Goal: Task Accomplishment & Management: Manage account settings

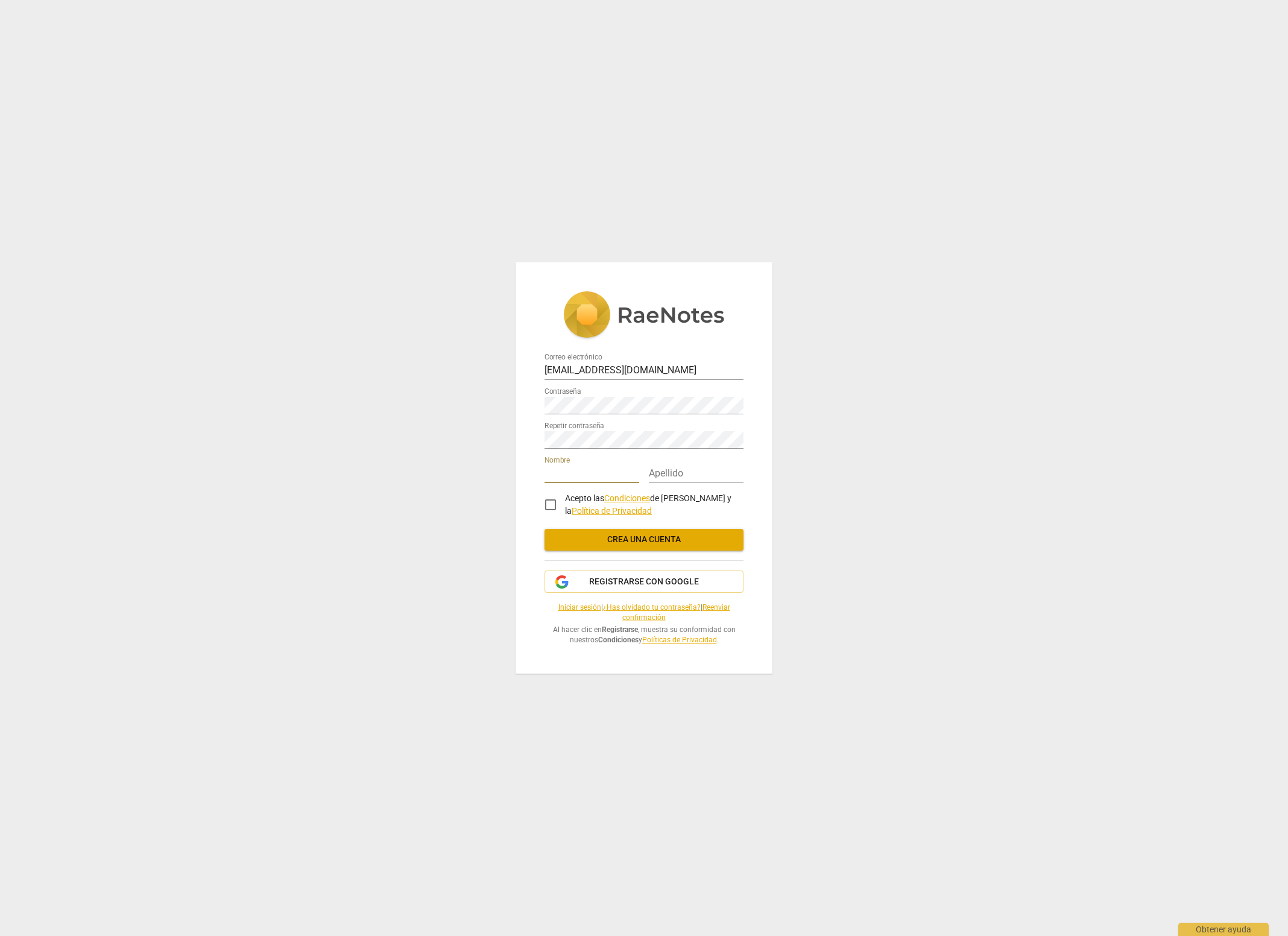
click at [572, 475] on input "text" at bounding box center [592, 474] width 95 height 18
type input "[PERSON_NAME]"
click at [680, 478] on input "text" at bounding box center [696, 474] width 95 height 18
type input "[PERSON_NAME]"
click at [552, 508] on input "Acepto las Condiciones de RaeNotes y la Política de Privacidad" at bounding box center [550, 504] width 29 height 29
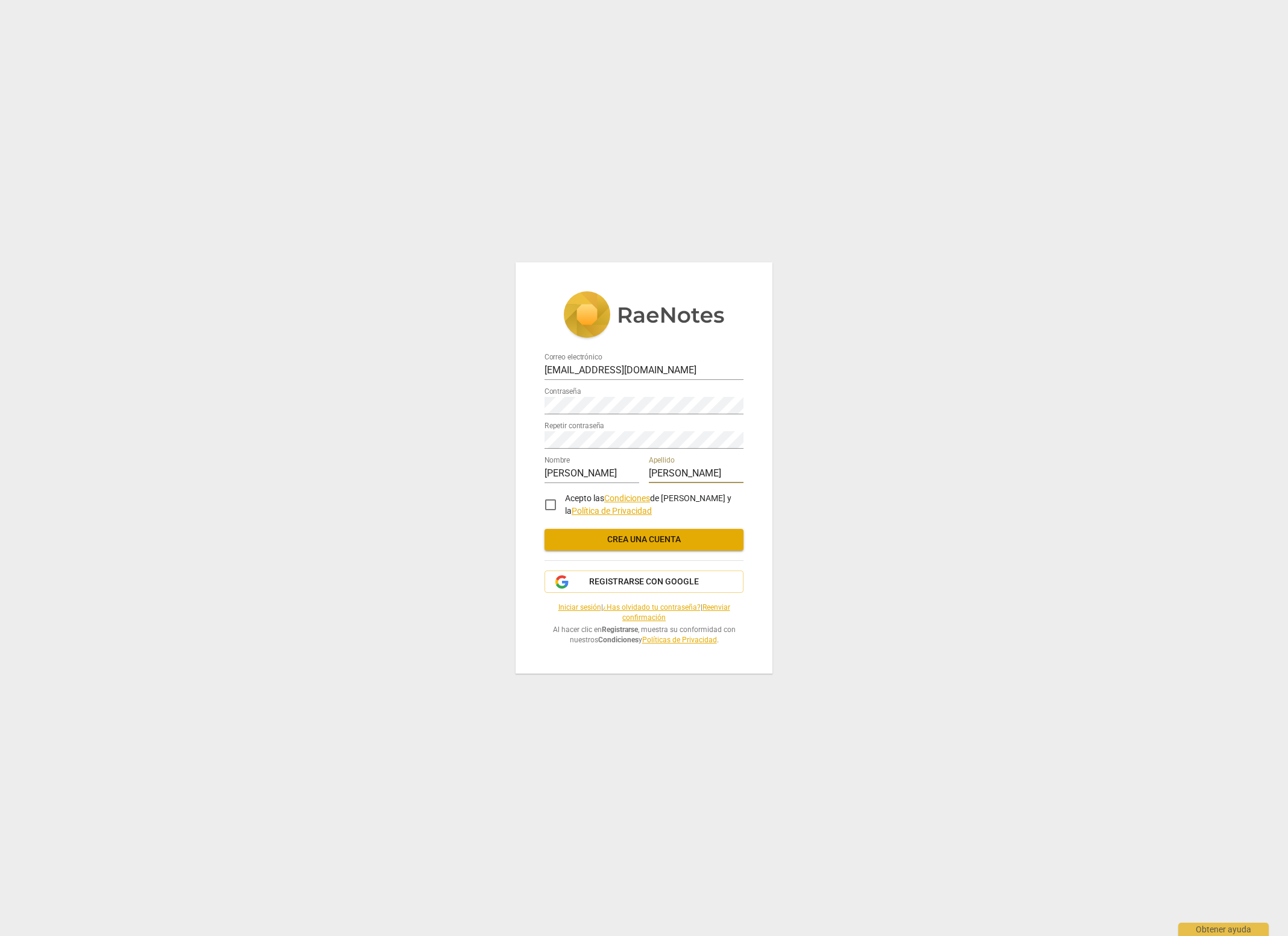
checkbox input "true"
click at [592, 540] on span "Crea una cuenta" at bounding box center [644, 539] width 180 height 12
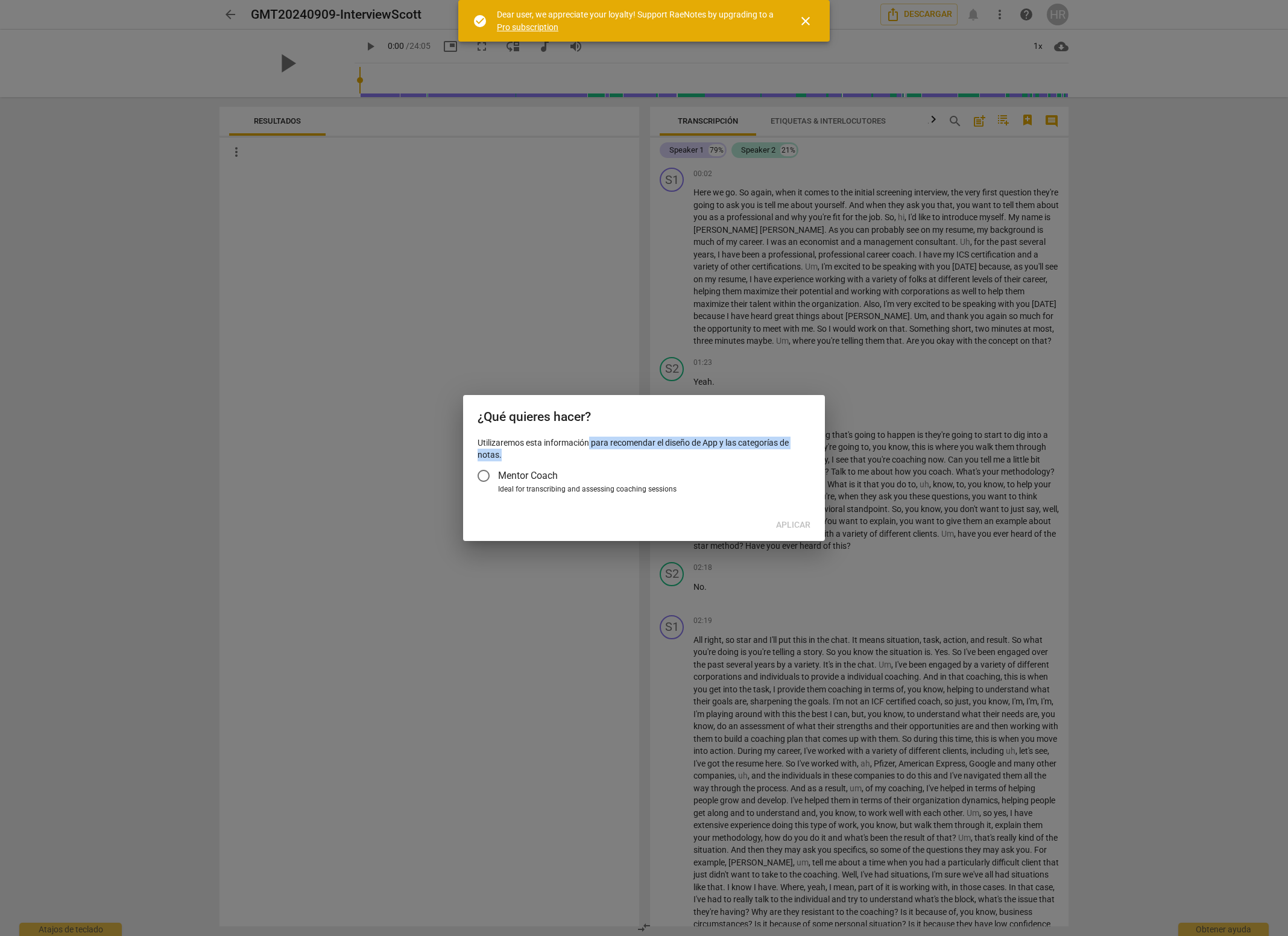
drag, startPoint x: 589, startPoint y: 438, endPoint x: 653, endPoint y: 453, distance: 65.7
click at [653, 453] on p "Utilizaremos esta información para recomendar el diseño de App y las categorías…" at bounding box center [643, 449] width 332 height 25
click at [509, 473] on span "Mentor Coach" at bounding box center [528, 475] width 60 height 14
click at [498, 473] on input "Mentor Coach" at bounding box center [483, 476] width 29 height 29
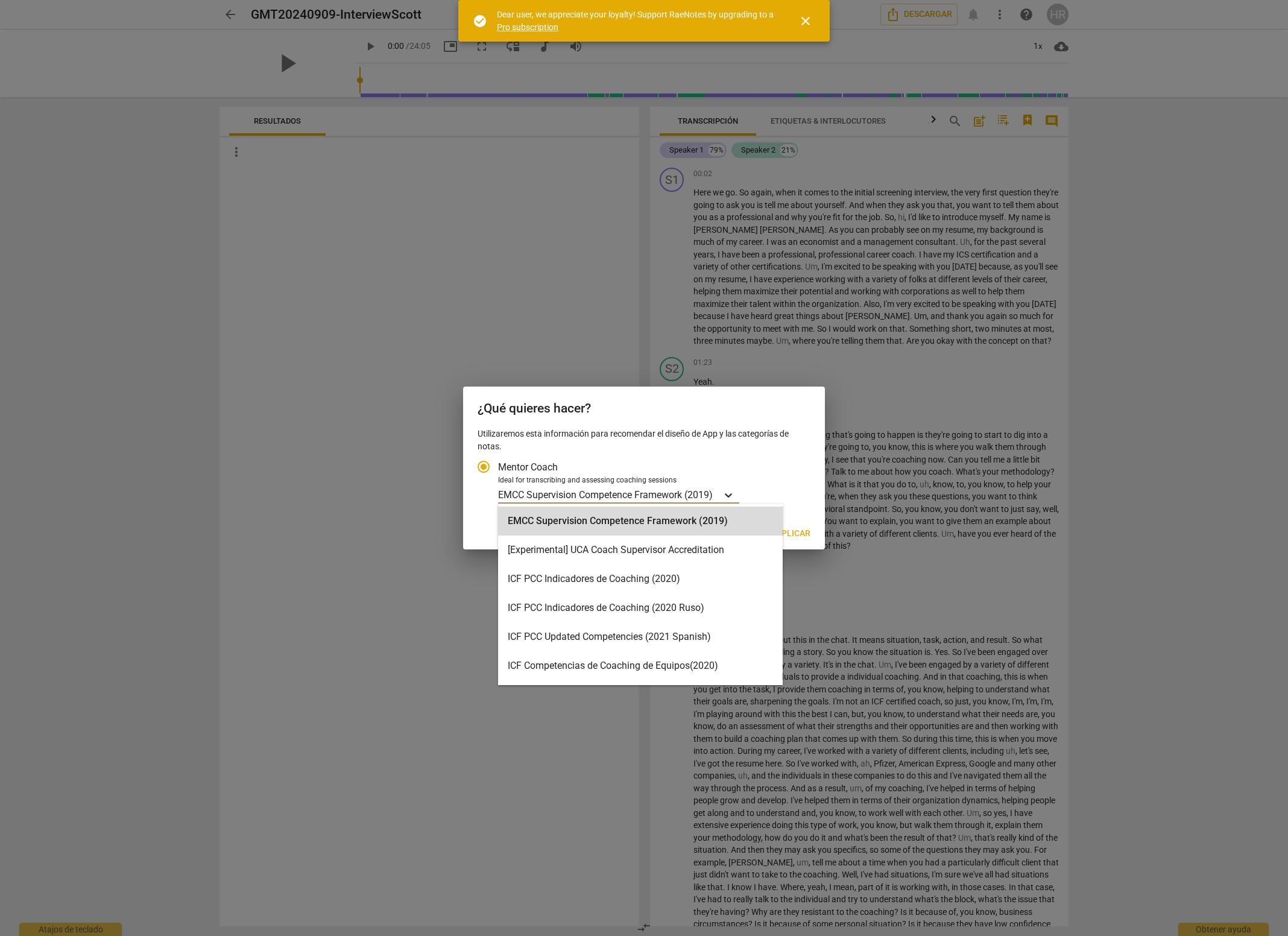
click at [730, 494] on icon "Tipo de cuenta" at bounding box center [728, 495] width 12 height 12
click at [0, 0] on input "Ideal for transcribing and assessing coaching sessions 16 results available. Us…" at bounding box center [0, 0] width 0 height 0
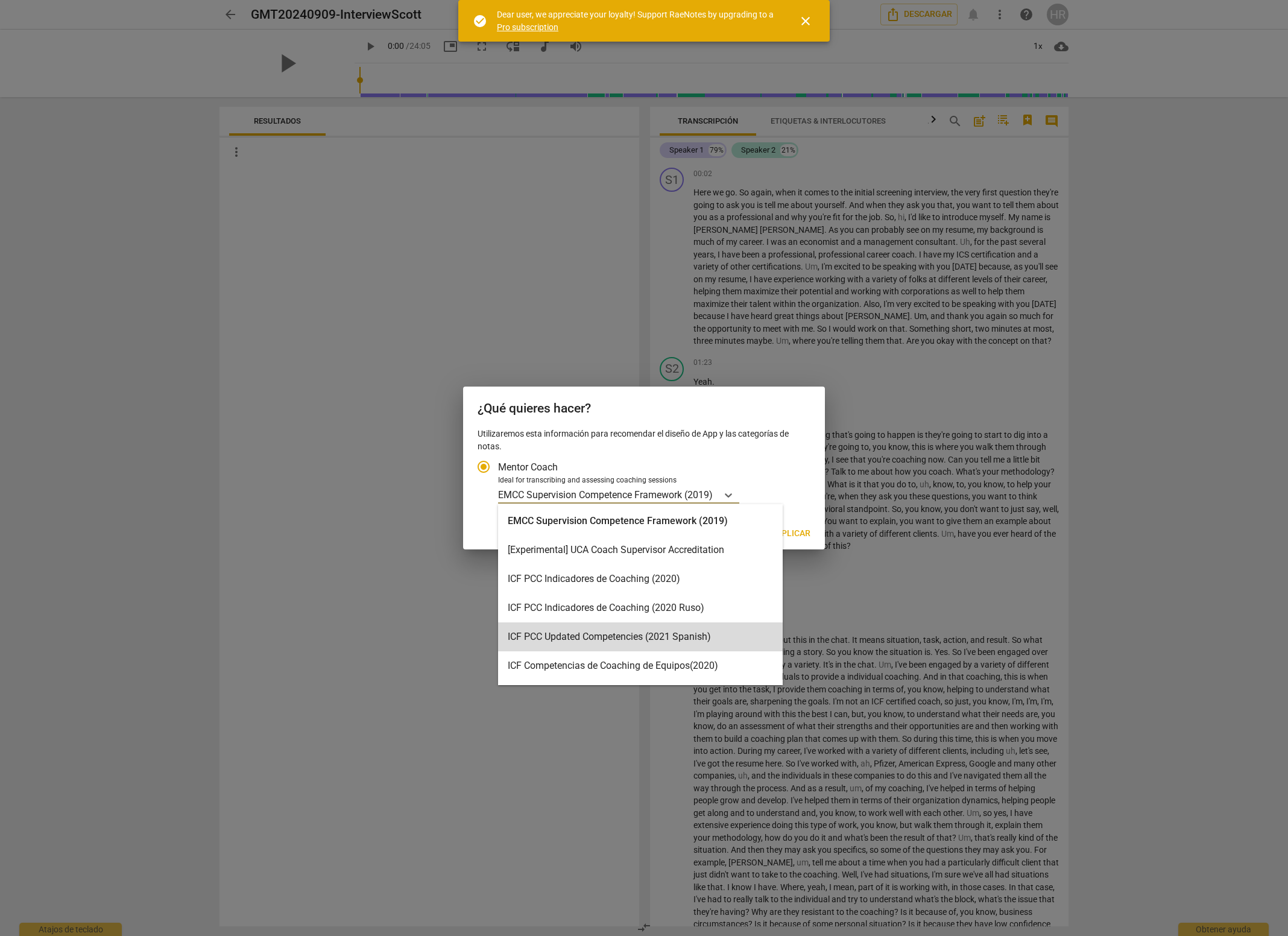
click at [641, 638] on div "ICF PCC Updated Competencies (2021 Spanish)" at bounding box center [641, 637] width 285 height 29
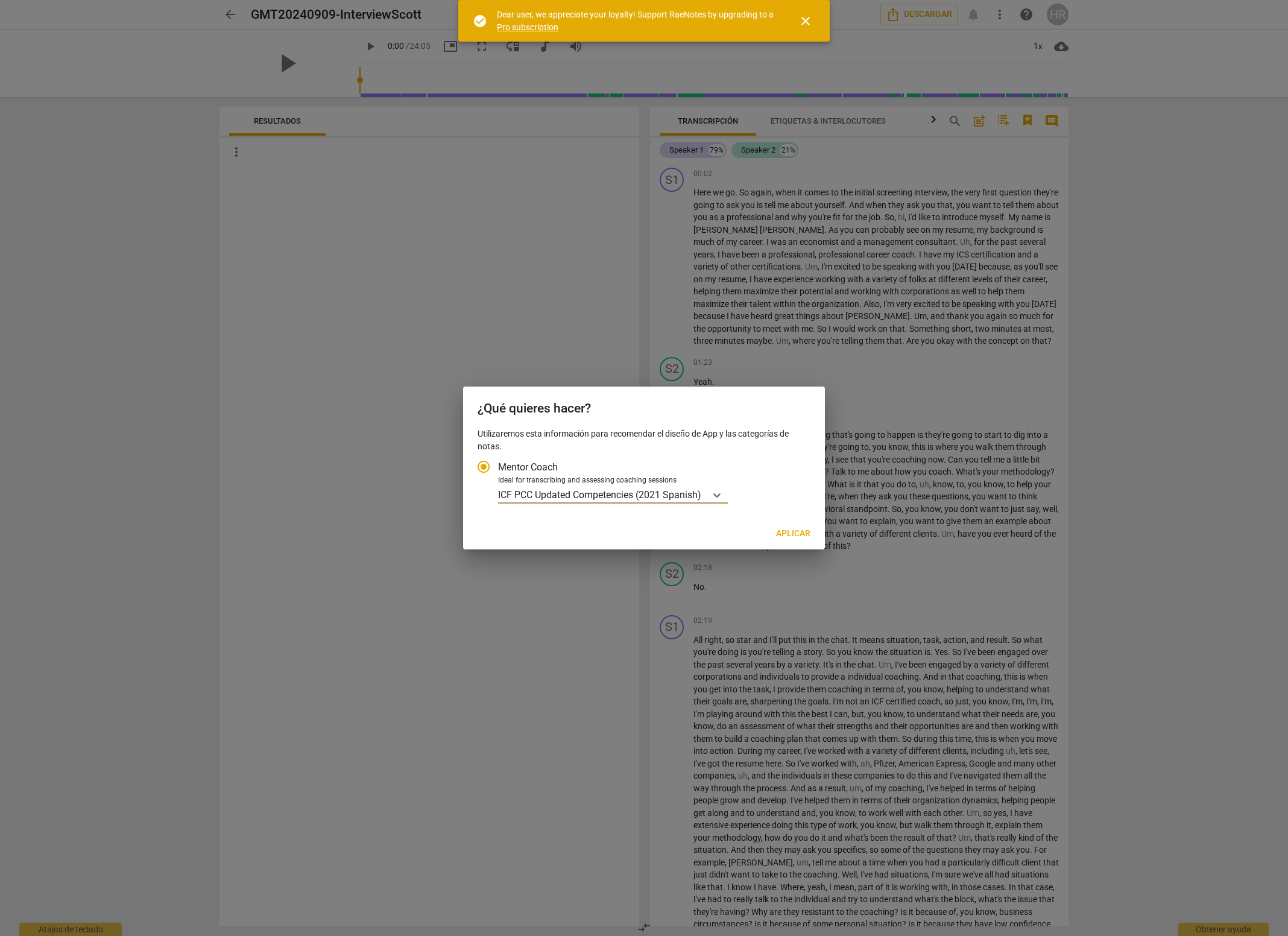
click at [315, 393] on div at bounding box center [644, 468] width 1288 height 936
drag, startPoint x: 806, startPoint y: 22, endPoint x: 812, endPoint y: 17, distance: 7.8
click at [806, 21] on span "close" at bounding box center [805, 21] width 14 height 14
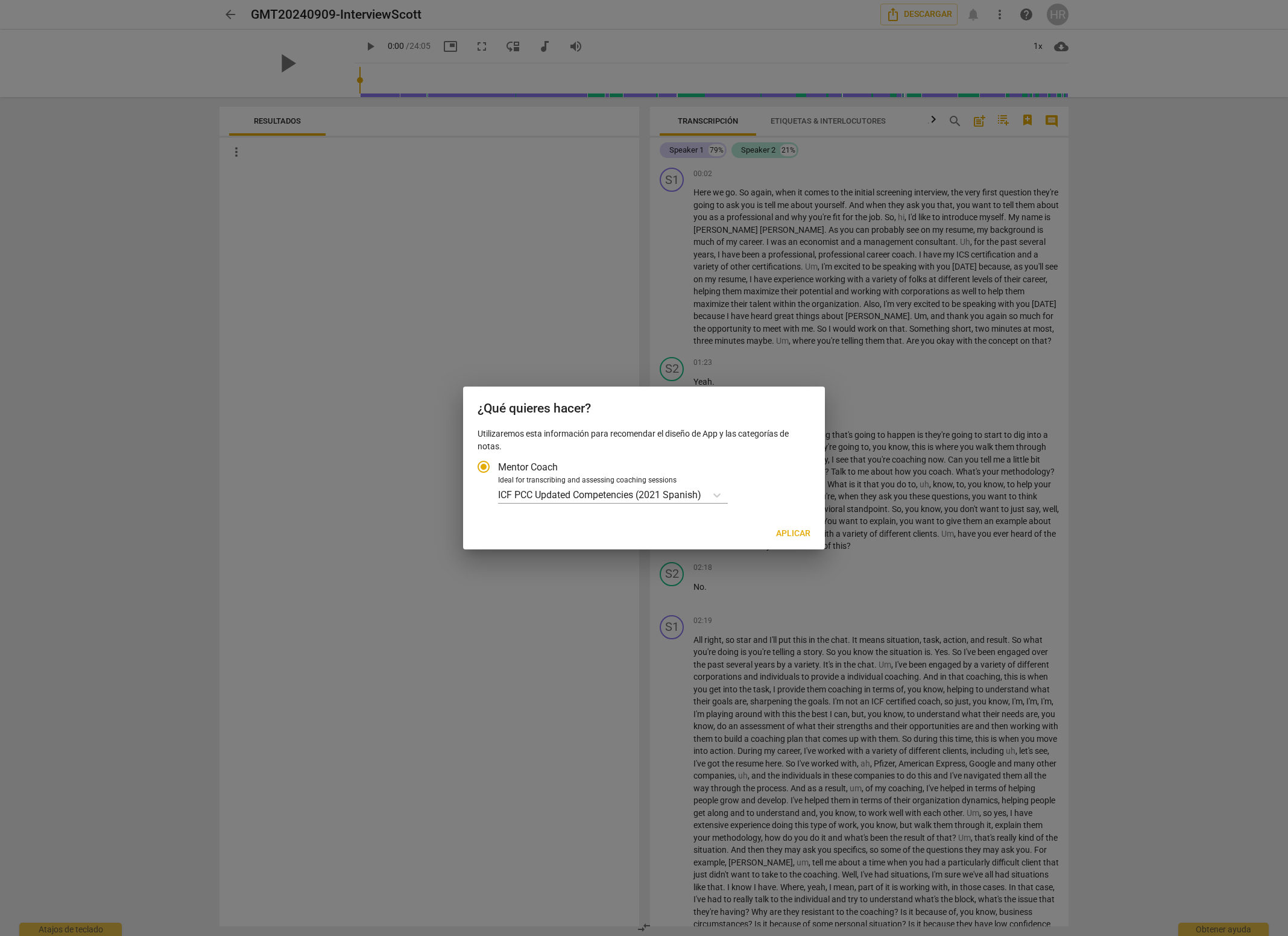
drag, startPoint x: 463, startPoint y: 343, endPoint x: 479, endPoint y: 349, distance: 17.1
click at [468, 346] on div at bounding box center [644, 468] width 1288 height 936
drag, startPoint x: 503, startPoint y: 431, endPoint x: 555, endPoint y: 453, distance: 56.5
click at [555, 453] on div "Utilizaremos esta información para recomendar el diseño de App y las categorías…" at bounding box center [644, 473] width 362 height 91
click at [802, 535] on span "Aplicar" at bounding box center [792, 533] width 34 height 12
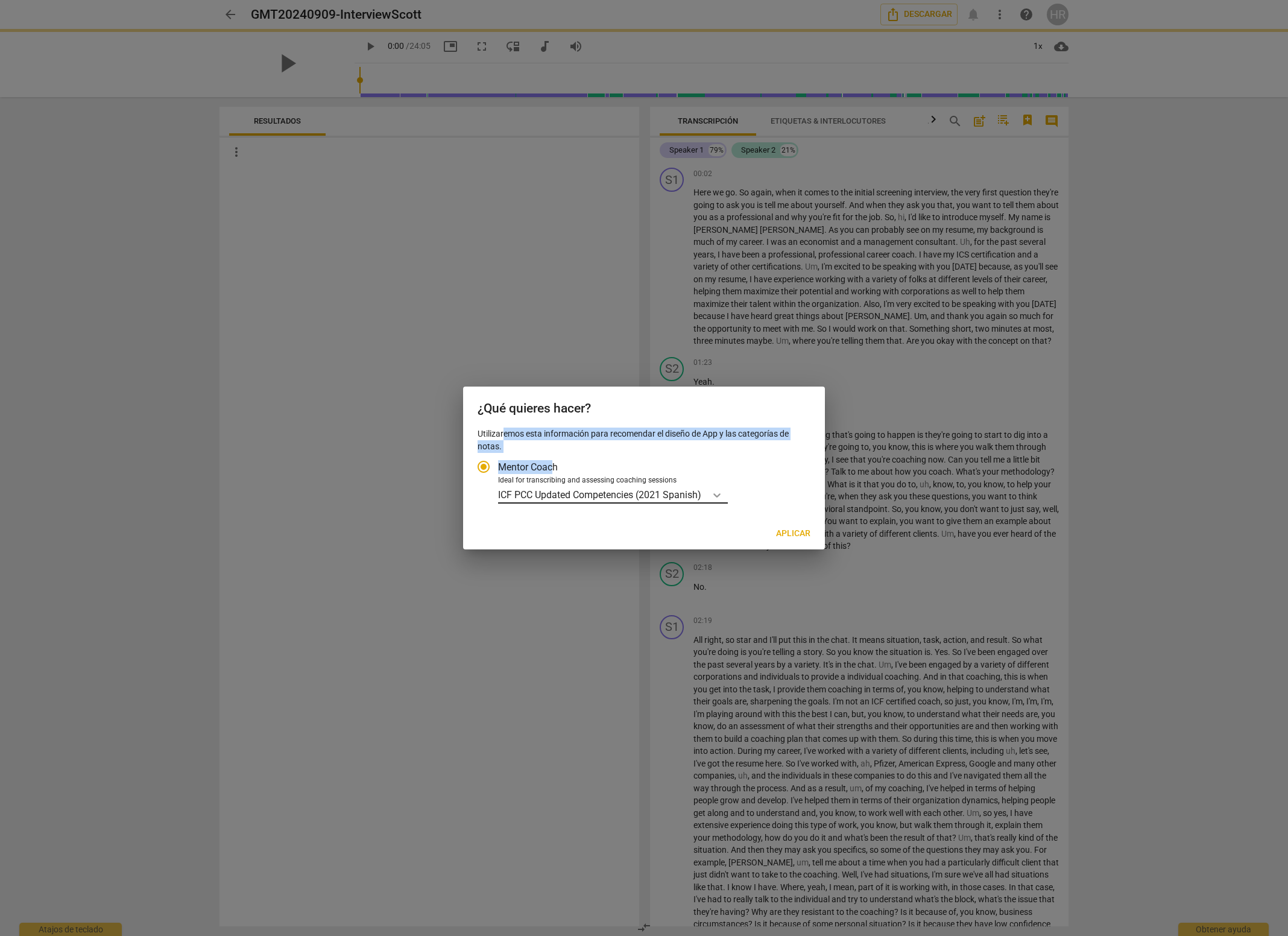
radio input "false"
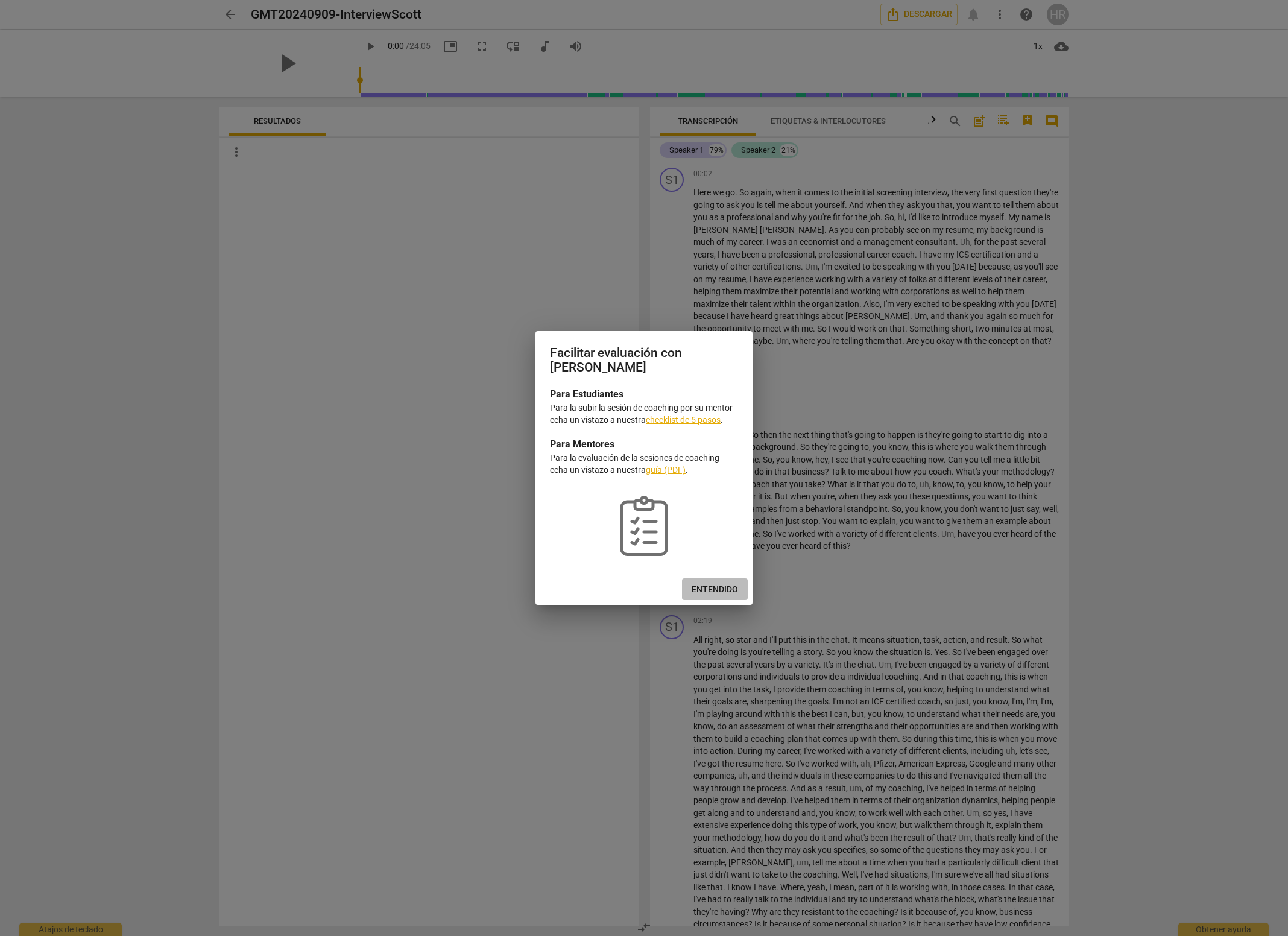
click at [719, 589] on span "Entendido" at bounding box center [715, 589] width 47 height 12
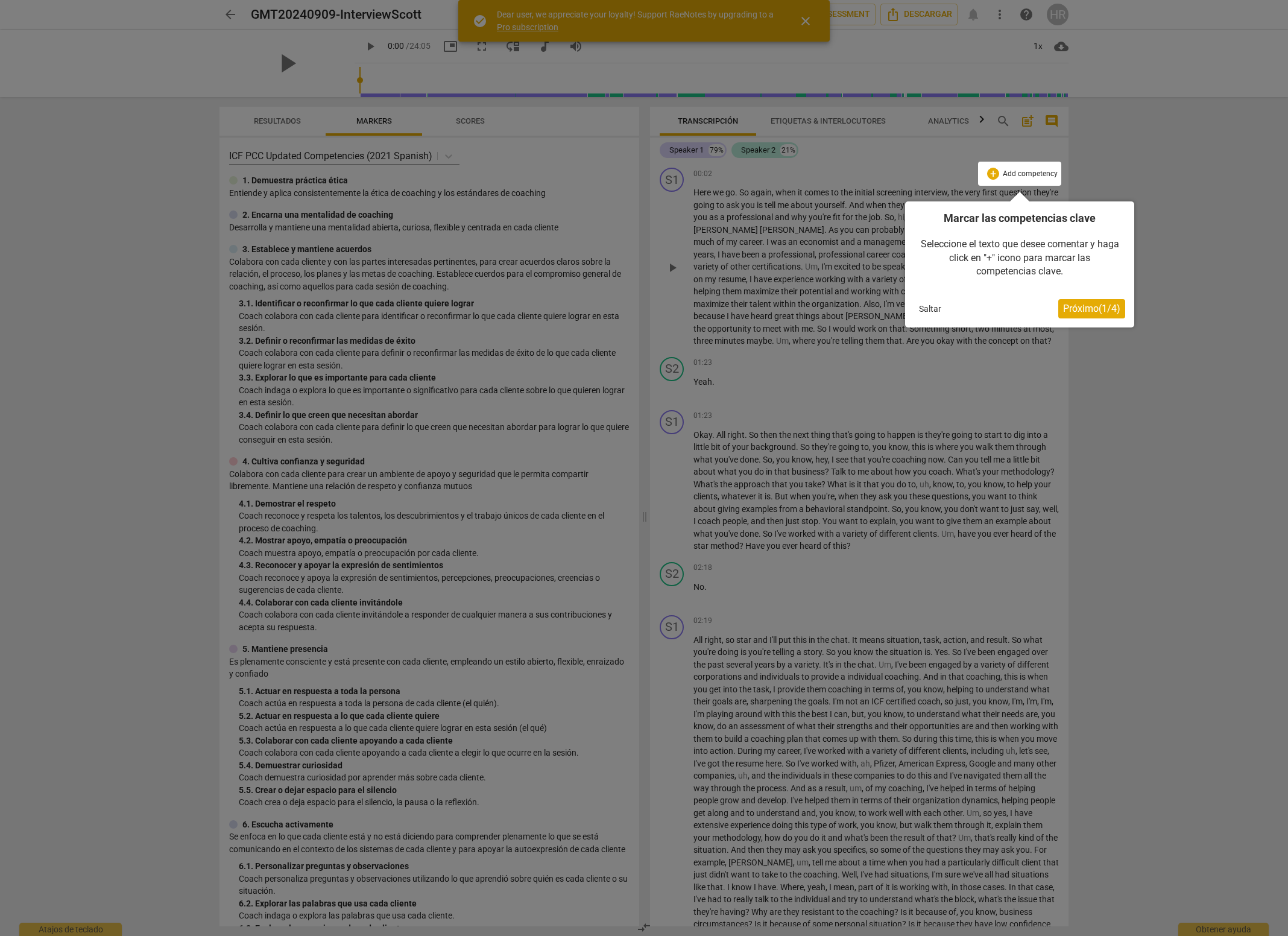
click at [1061, 14] on div at bounding box center [644, 468] width 1288 height 936
drag, startPoint x: 926, startPoint y: 309, endPoint x: 928, endPoint y: 294, distance: 15.1
click at [926, 309] on button "Saltar" at bounding box center [930, 309] width 32 height 18
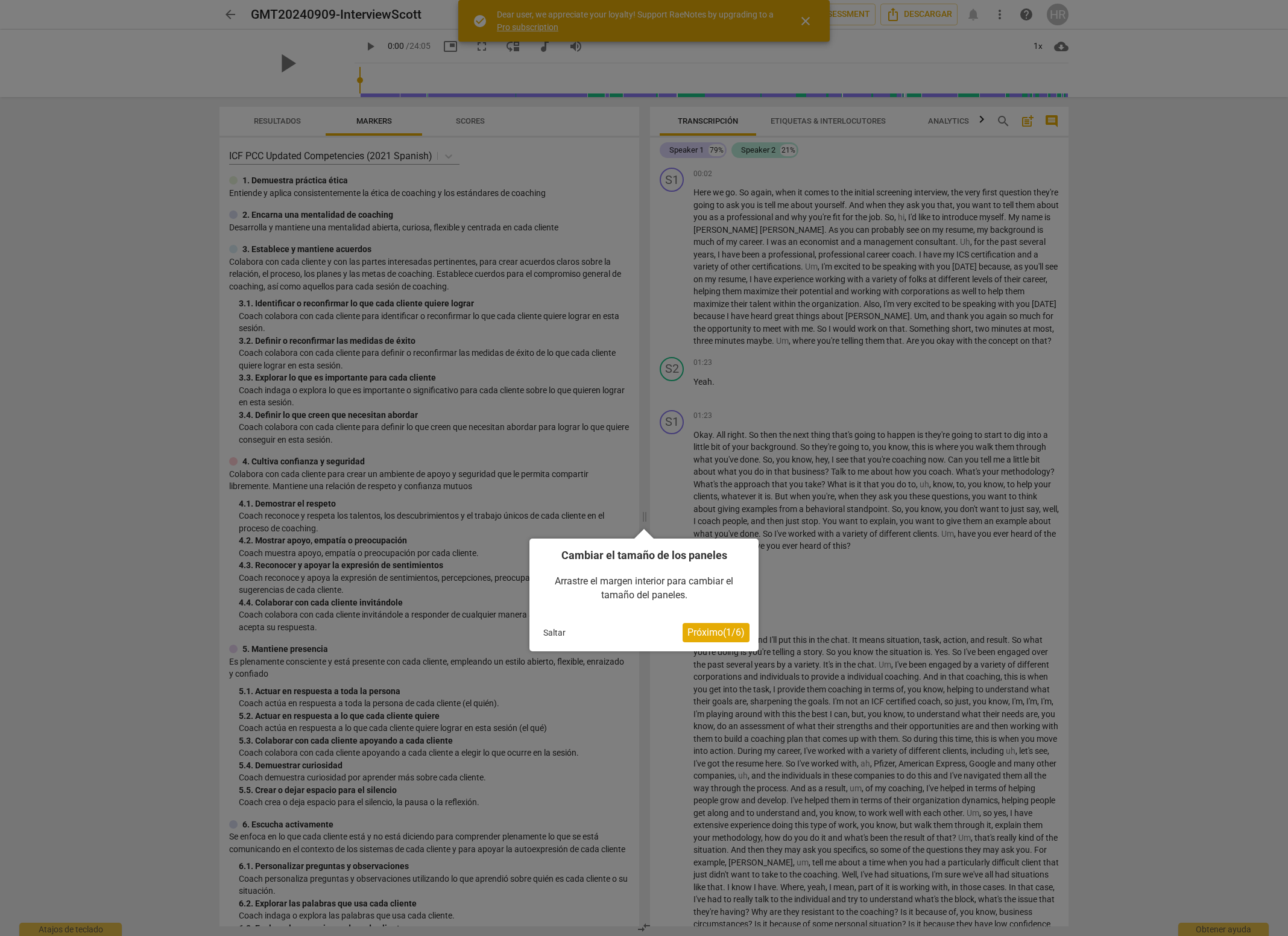
click at [557, 621] on div "Cambiar el tamaño de los paneles Arrastre el margen interior para cambiar el ta…" at bounding box center [643, 594] width 229 height 113
click at [557, 634] on button "Saltar" at bounding box center [554, 633] width 32 height 18
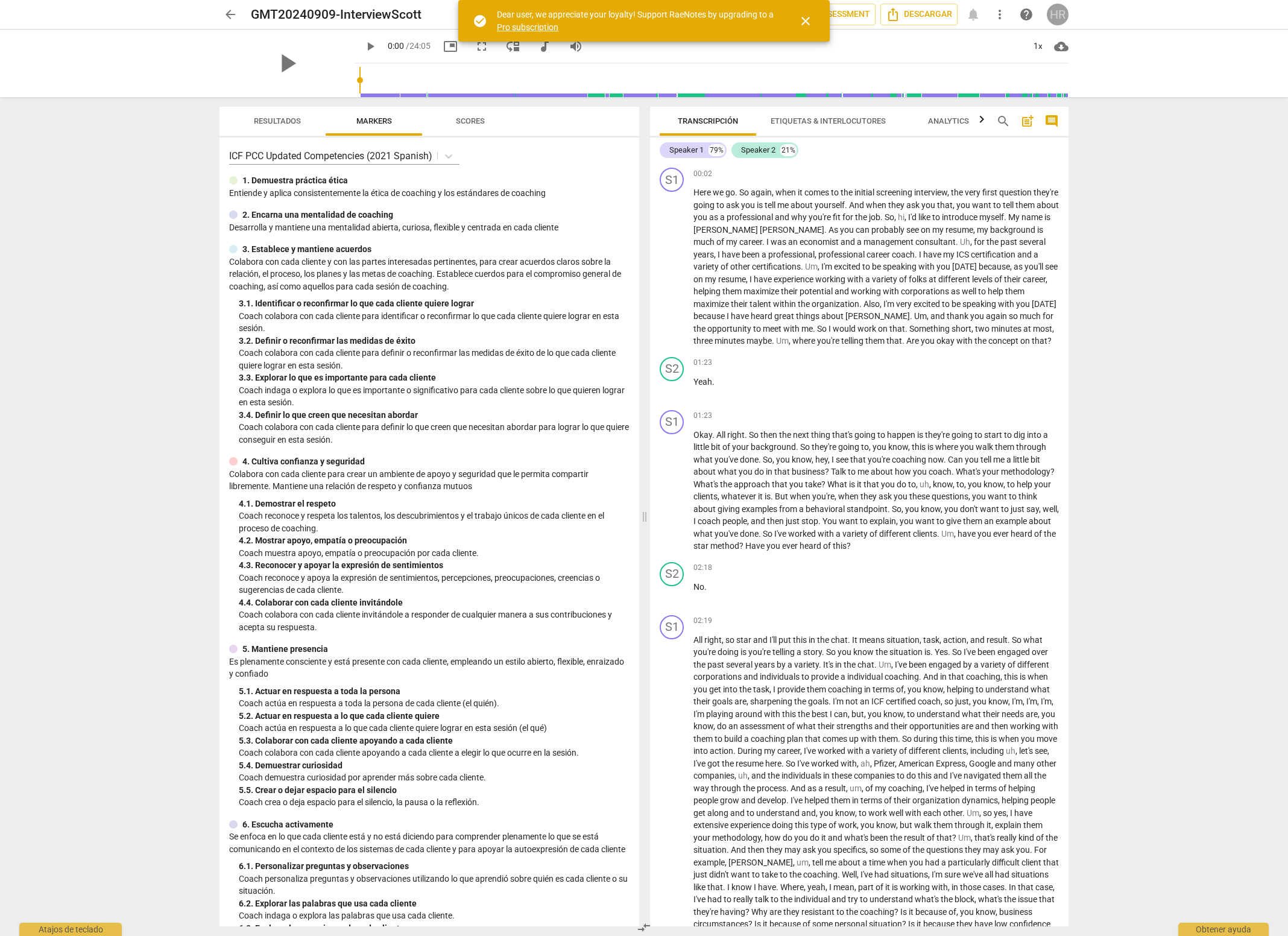
click at [1053, 17] on div "HR" at bounding box center [1057, 14] width 22 height 22
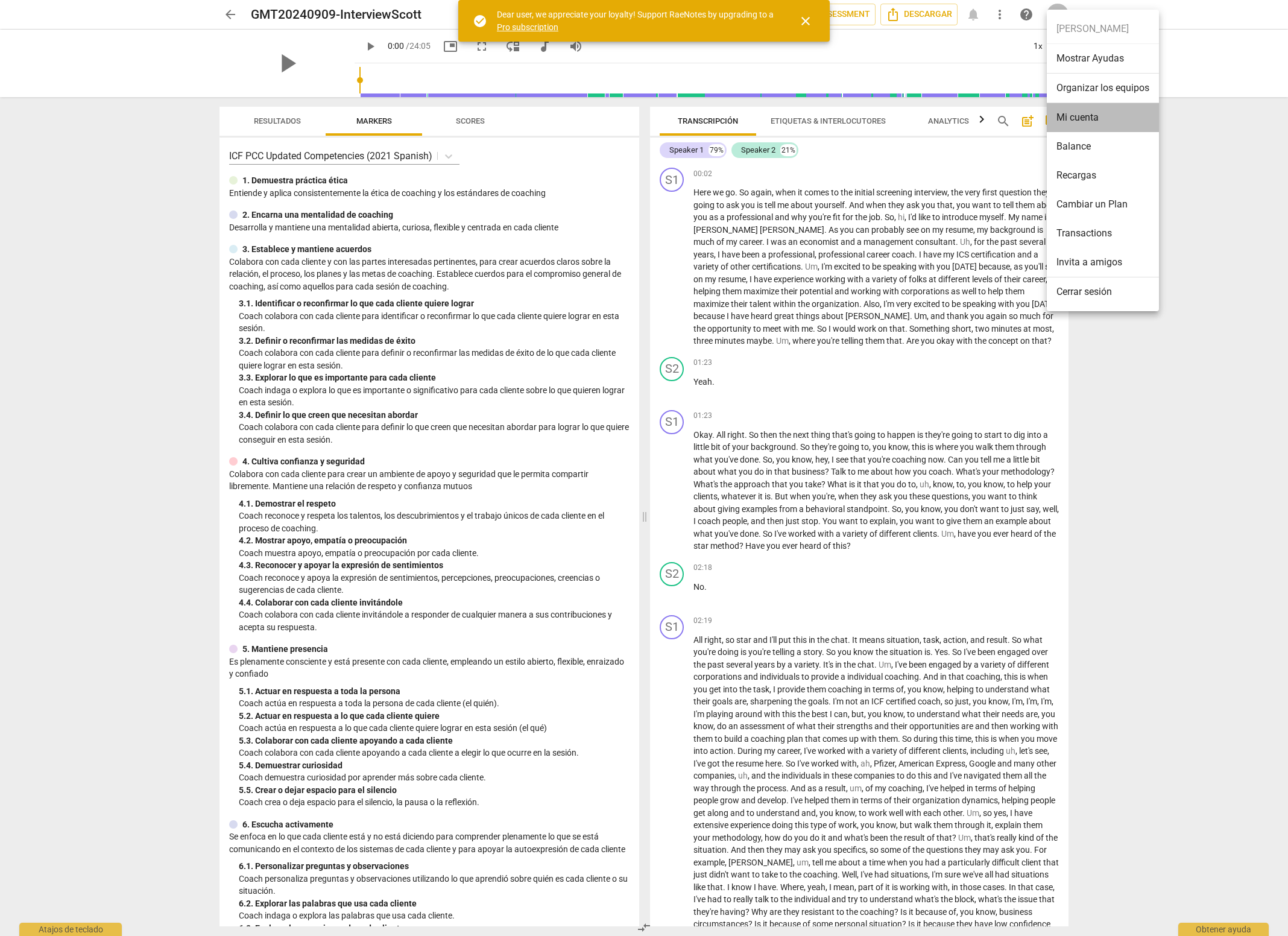
click at [1078, 117] on li "Mi cuenta" at bounding box center [1102, 118] width 112 height 29
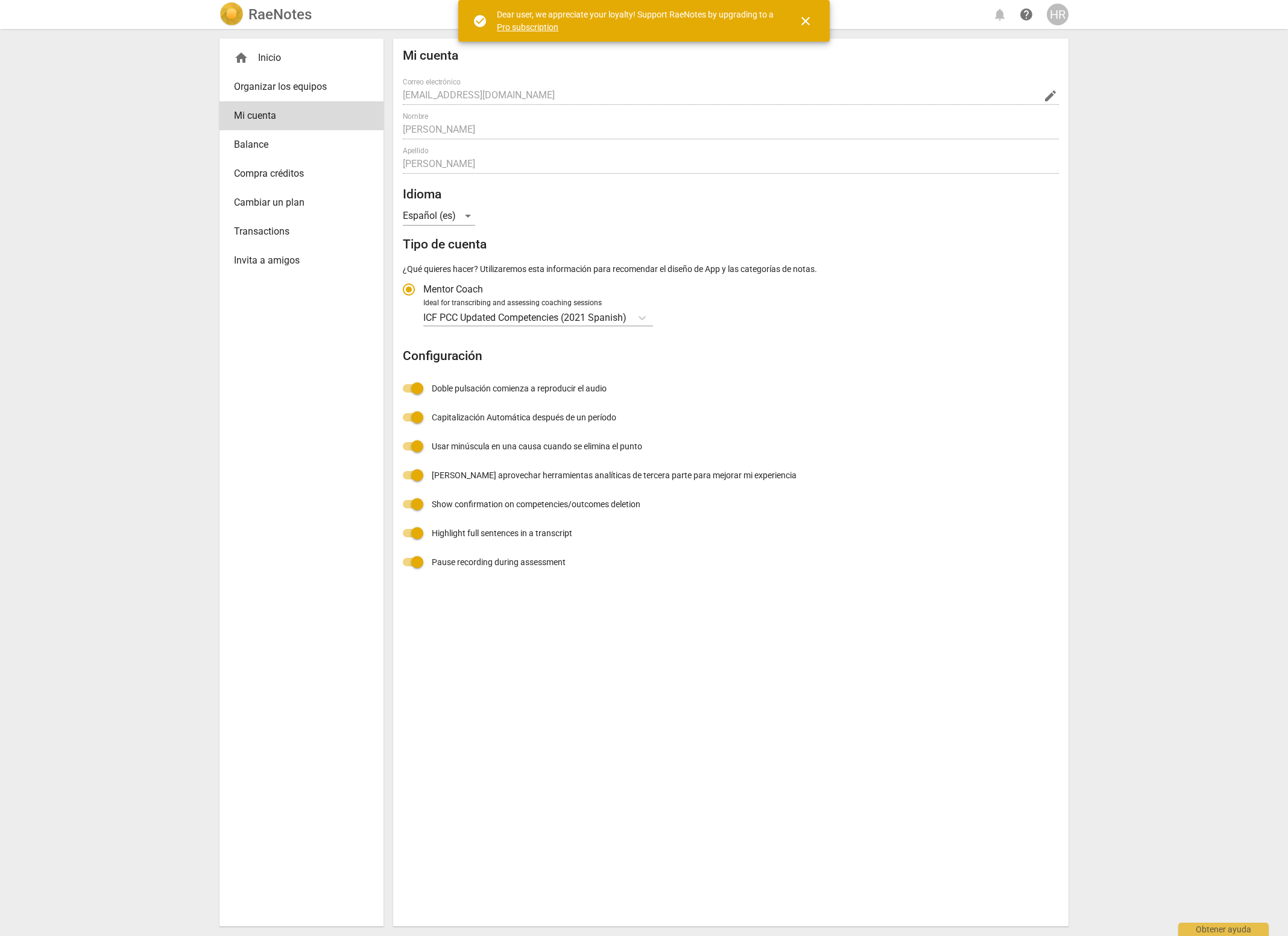
radio input "false"
click at [1051, 99] on span "edit" at bounding box center [1050, 95] width 14 height 14
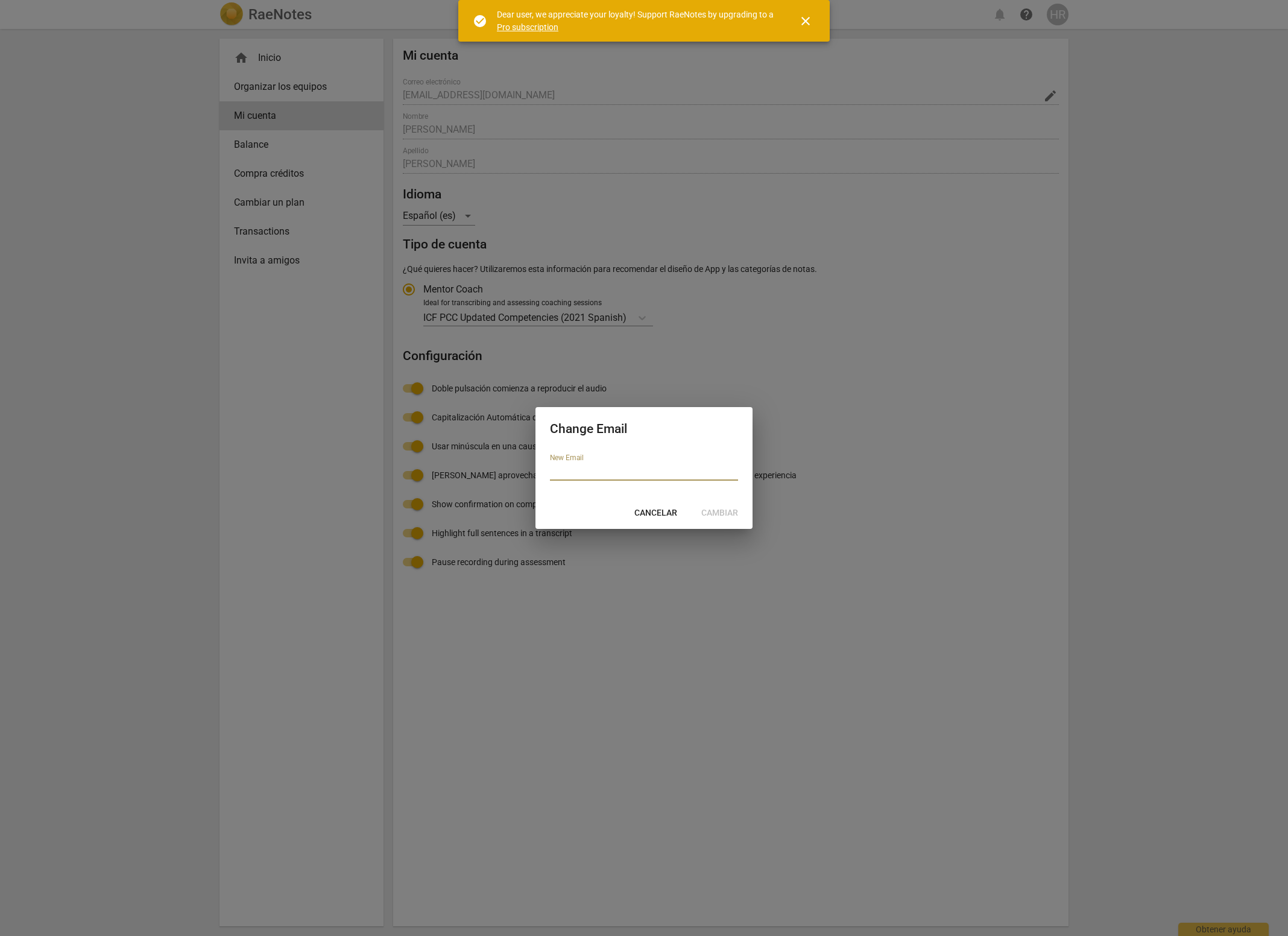
click at [574, 470] on input "email" at bounding box center [644, 472] width 188 height 18
type input "hromanelli@hotmail.com"
click at [728, 510] on span "Cambiar" at bounding box center [720, 513] width 37 height 12
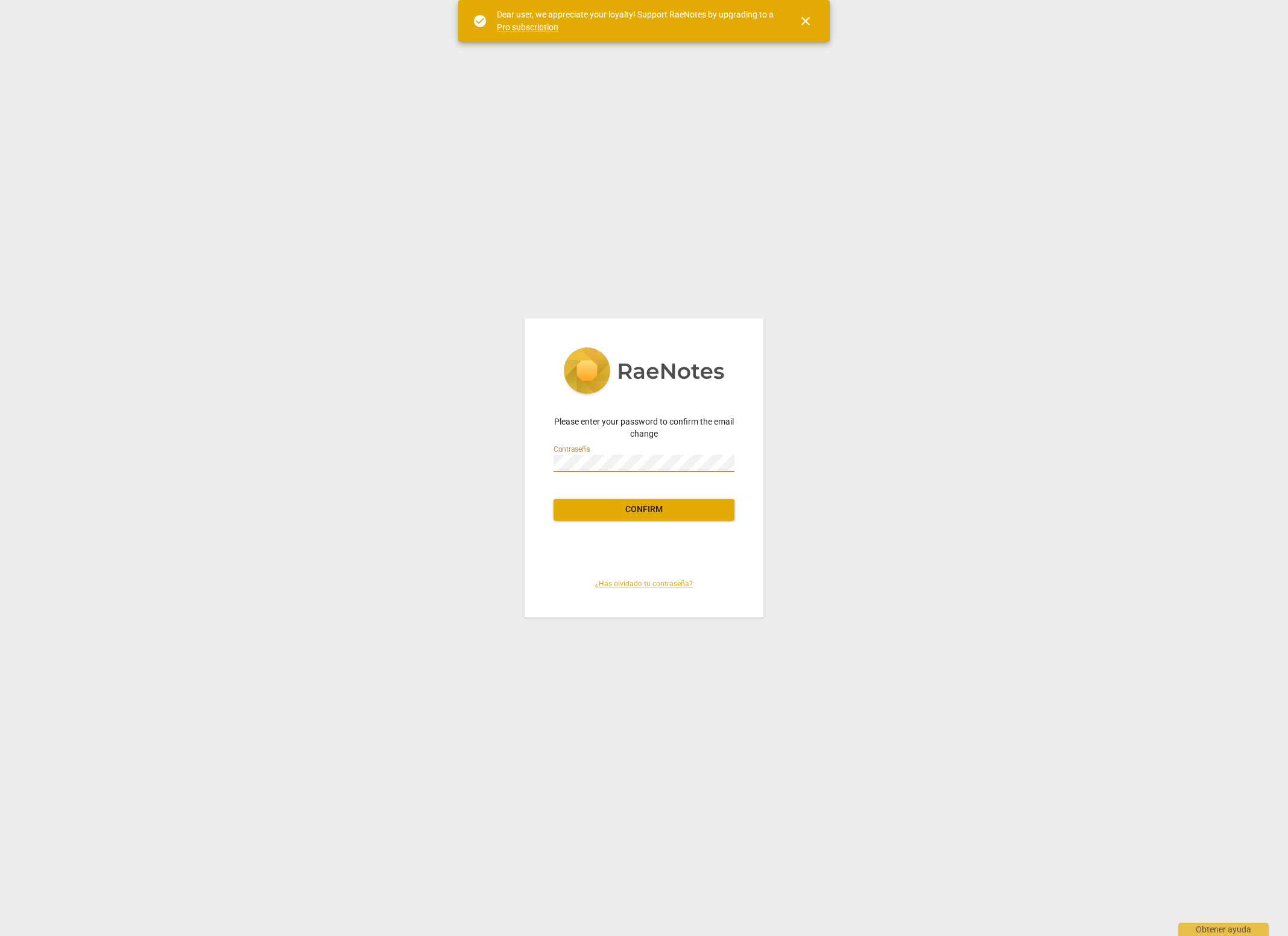
click at [598, 503] on span "Confirm" at bounding box center [644, 509] width 162 height 12
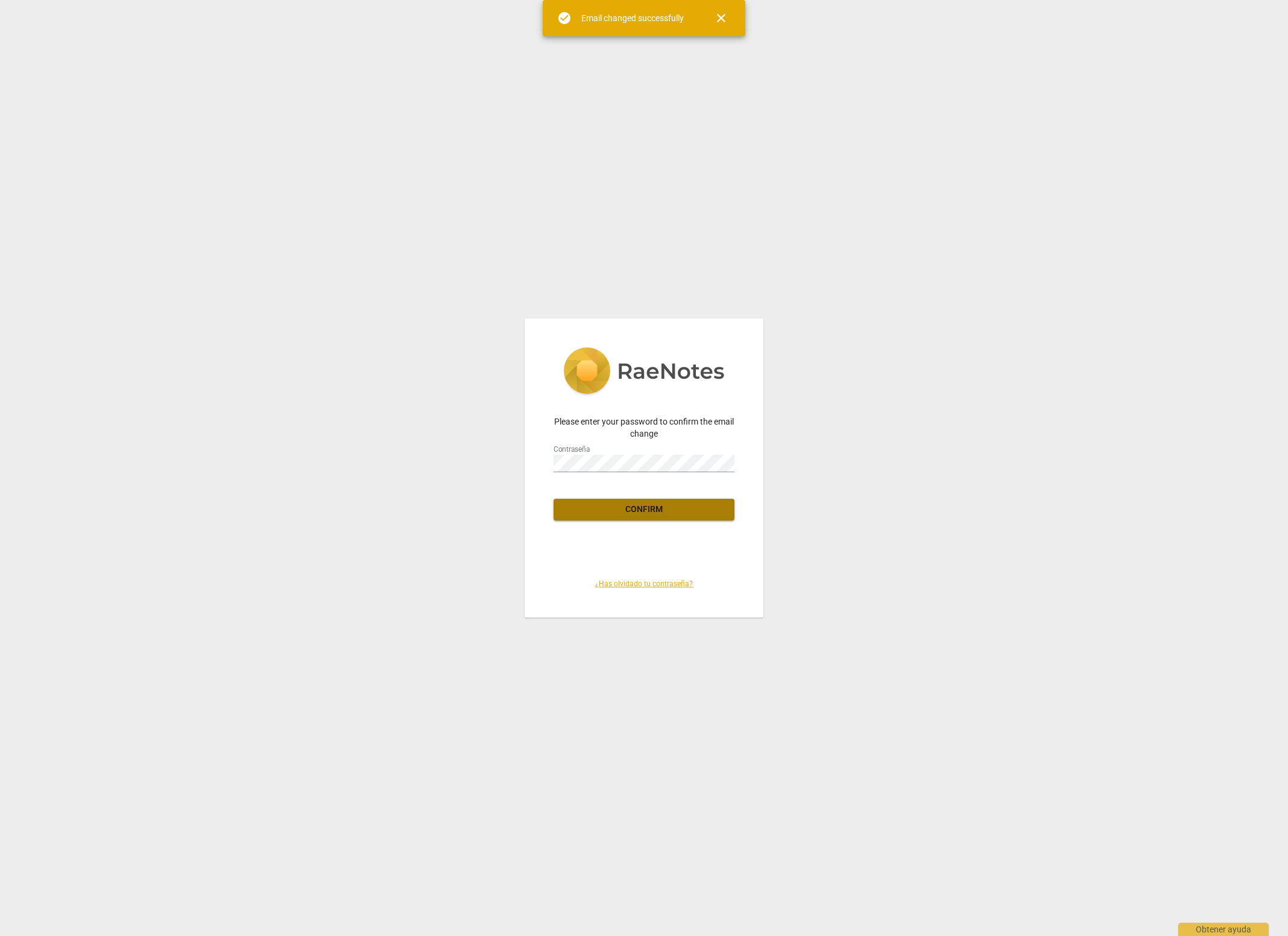
click at [632, 509] on span "Confirm" at bounding box center [644, 509] width 162 height 12
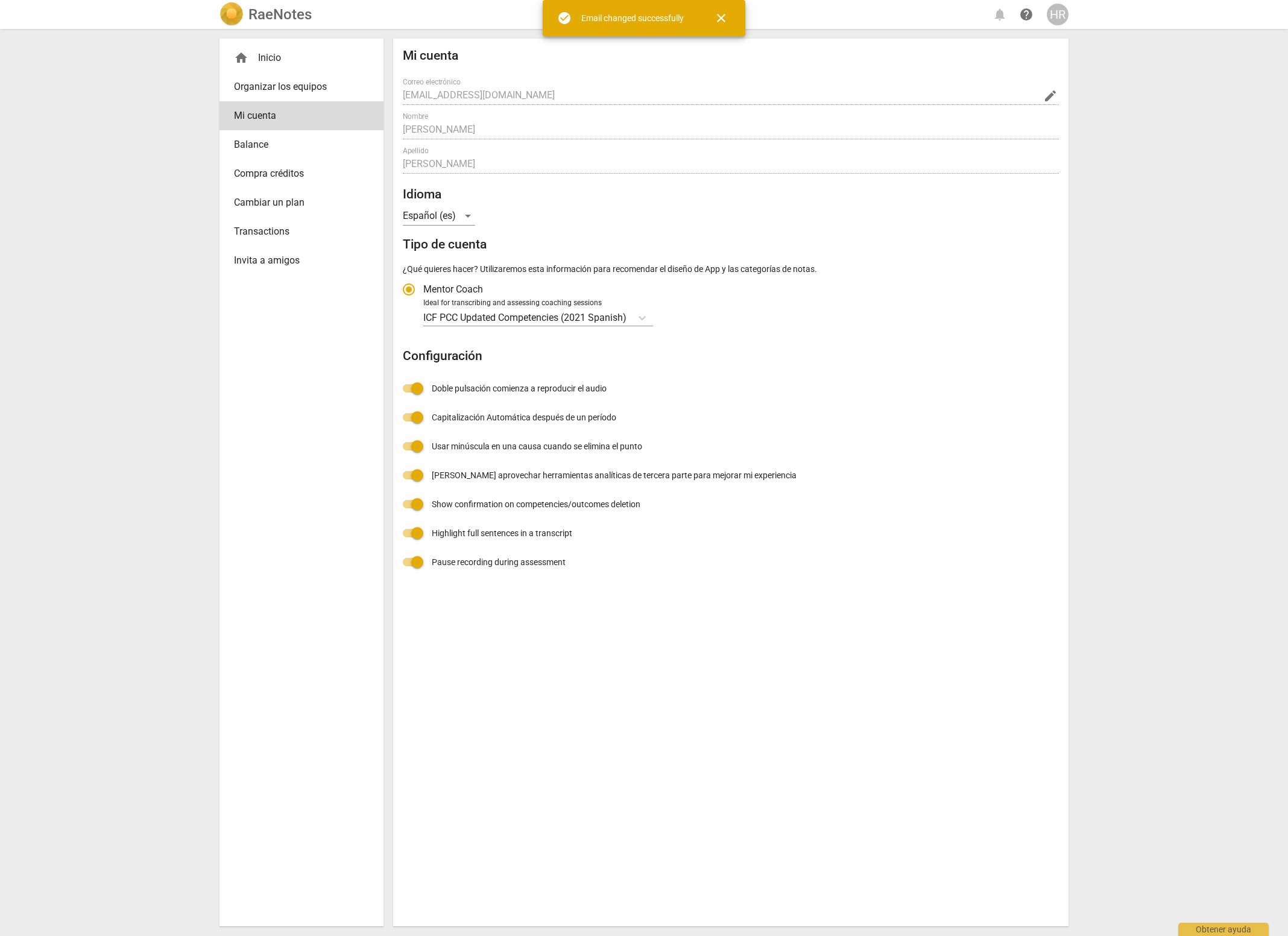
type input "hromanelli@hotmail.com"
radio input "false"
click at [722, 20] on span "close" at bounding box center [721, 18] width 14 height 14
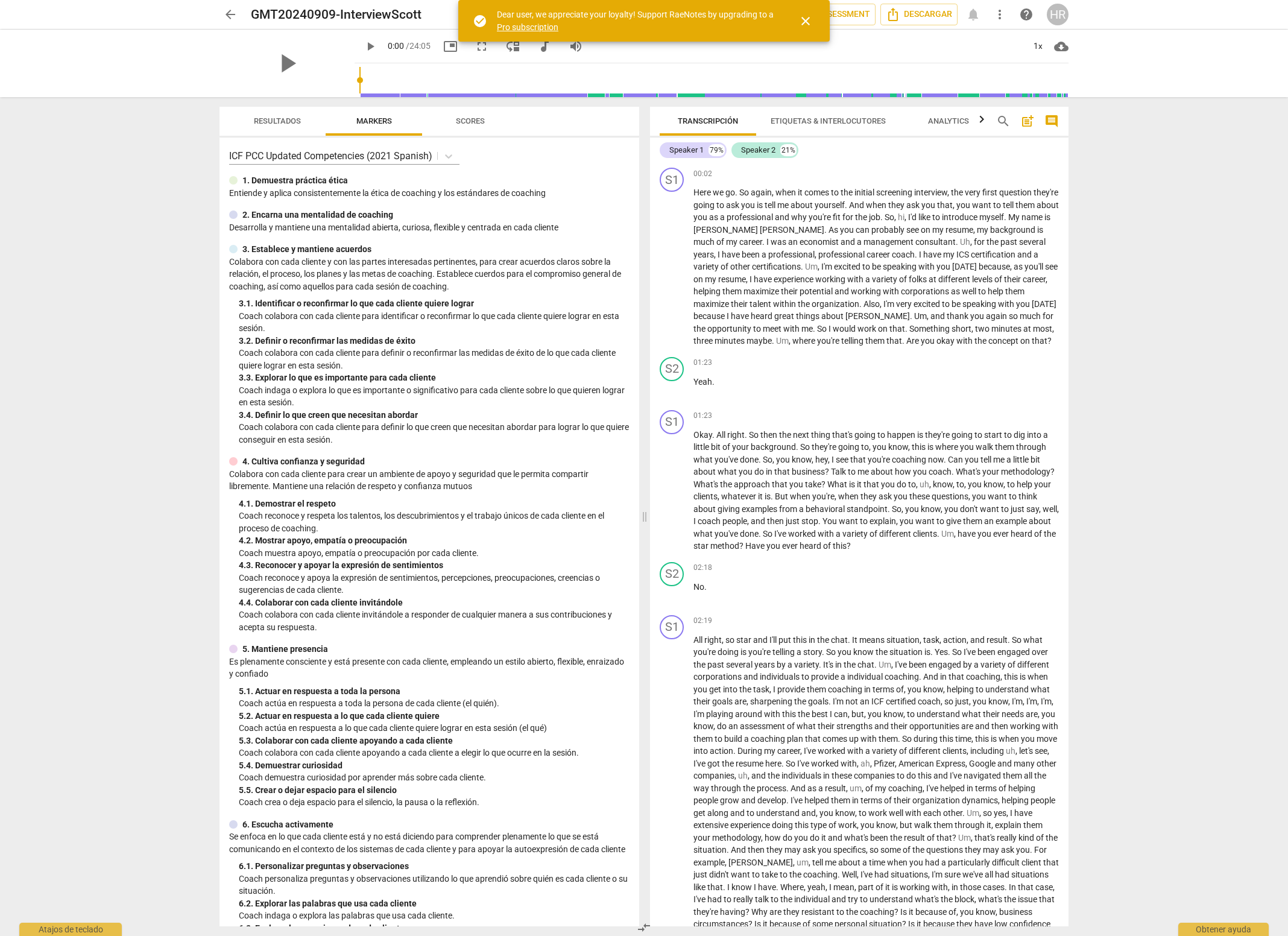
click at [804, 21] on span "close" at bounding box center [805, 21] width 14 height 14
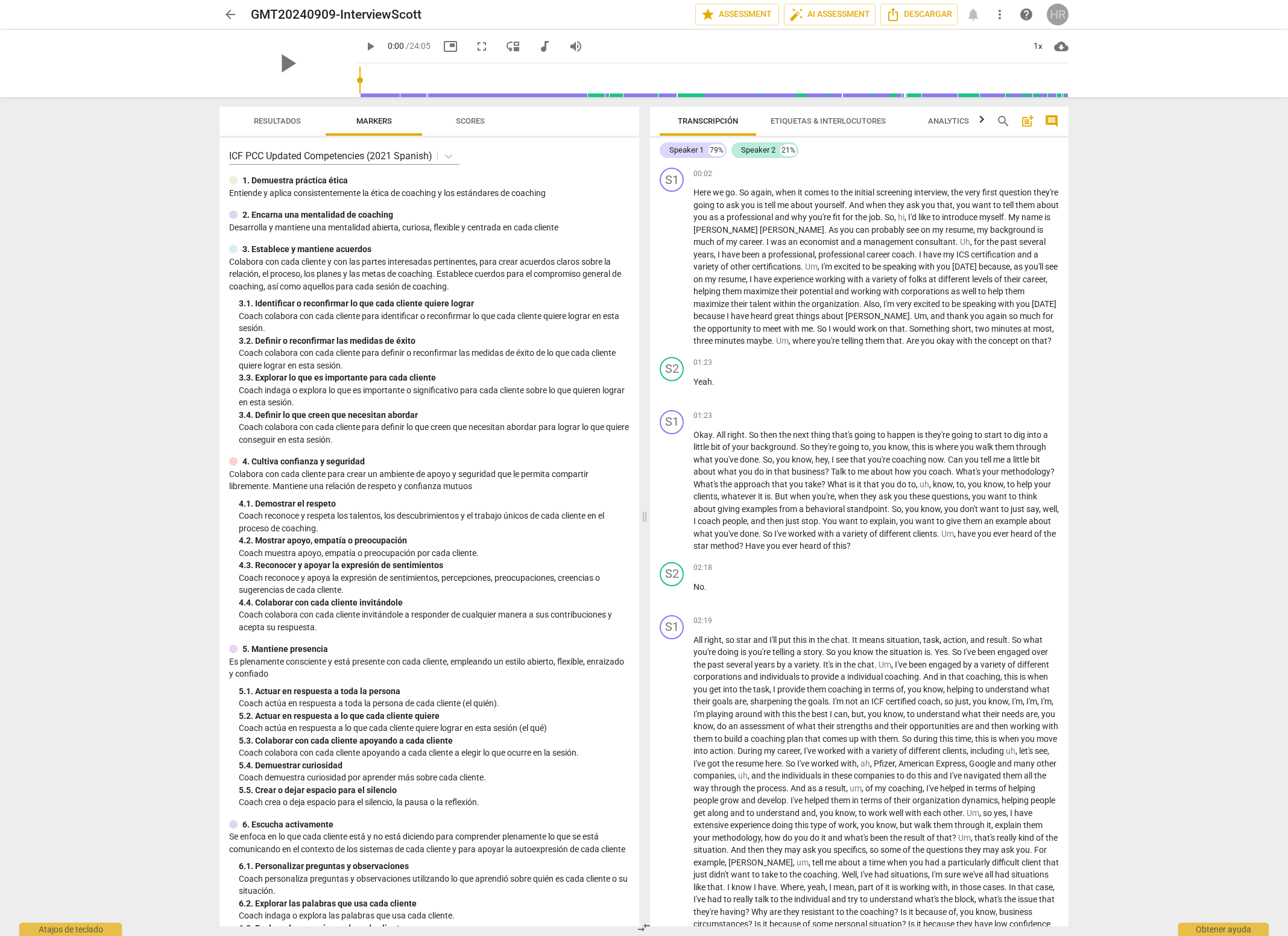
click at [1059, 17] on div "HR" at bounding box center [1057, 14] width 22 height 22
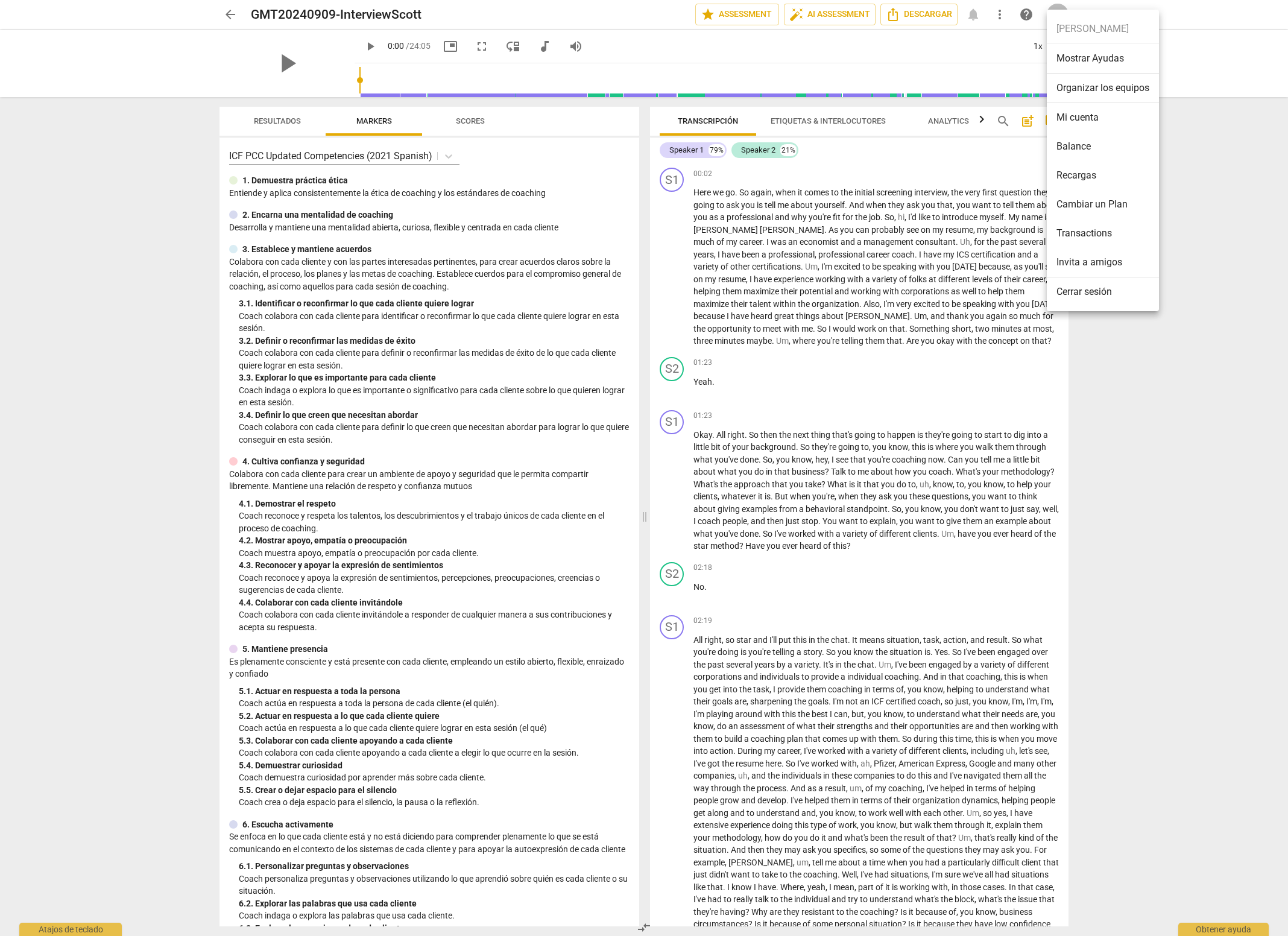
click at [1097, 113] on li "Mi cuenta" at bounding box center [1102, 118] width 112 height 29
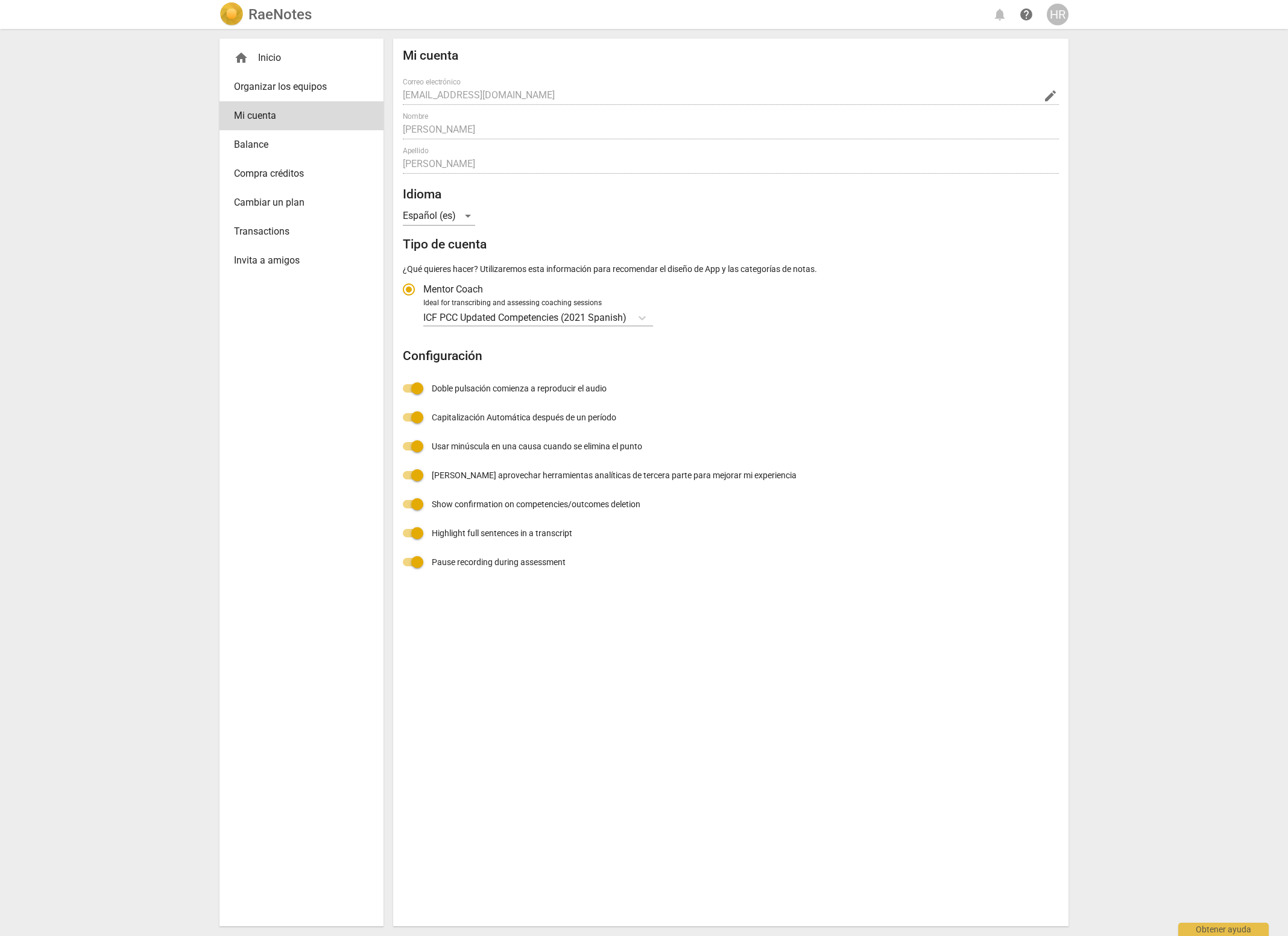
radio input "false"
drag, startPoint x: 1153, startPoint y: 88, endPoint x: 1150, endPoint y: 63, distance: 25.2
click at [1156, 88] on div "RaeNotes notifications help HR home Inicio Organizar los equipos Mi cuenta Bala…" at bounding box center [644, 468] width 1288 height 936
click at [252, 53] on div "home Inicio" at bounding box center [297, 58] width 126 height 14
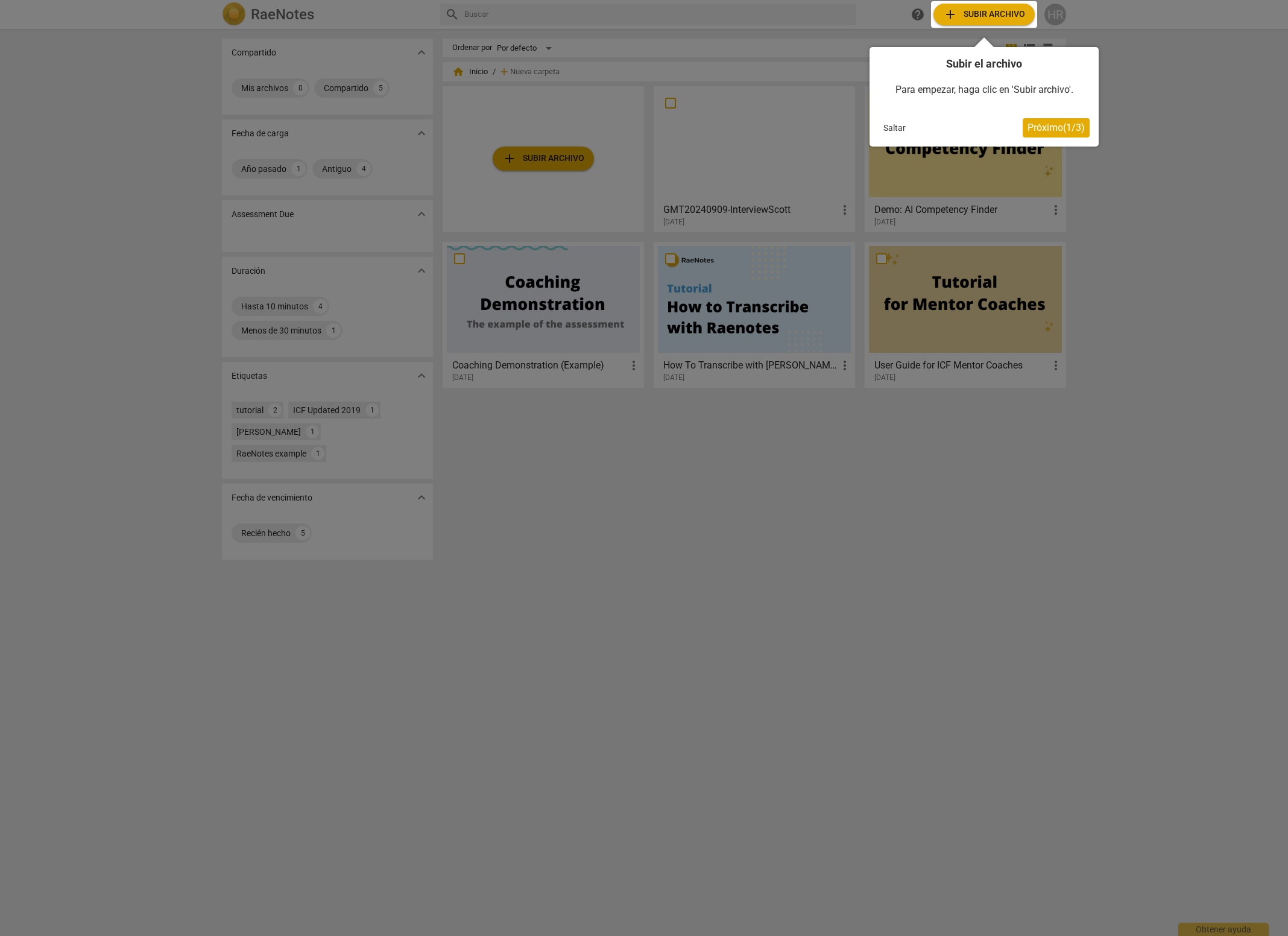
drag, startPoint x: 165, startPoint y: 130, endPoint x: 187, endPoint y: 128, distance: 22.1
click at [165, 130] on div at bounding box center [644, 468] width 1288 height 936
